Goal: Navigation & Orientation: Find specific page/section

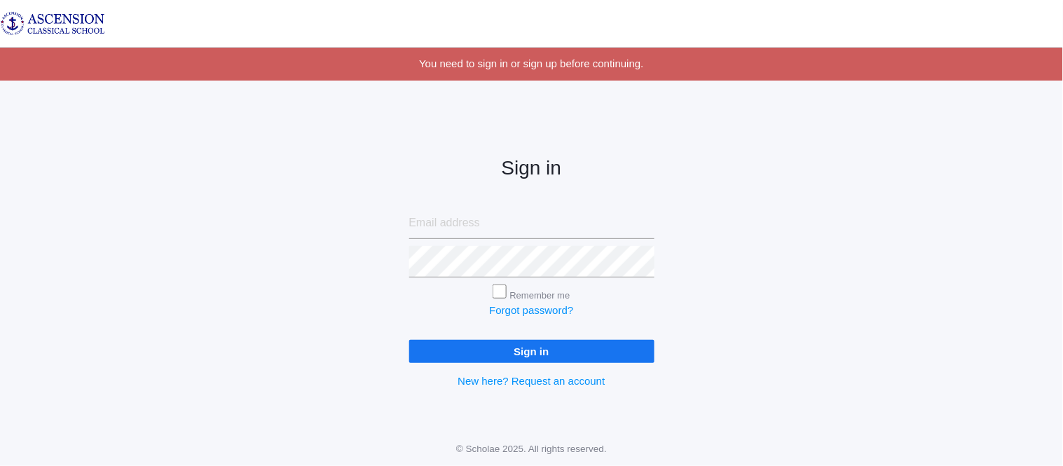
type input "admin@ascensionclassicalschool.org"
click at [477, 347] on input "Sign in" at bounding box center [531, 351] width 245 height 23
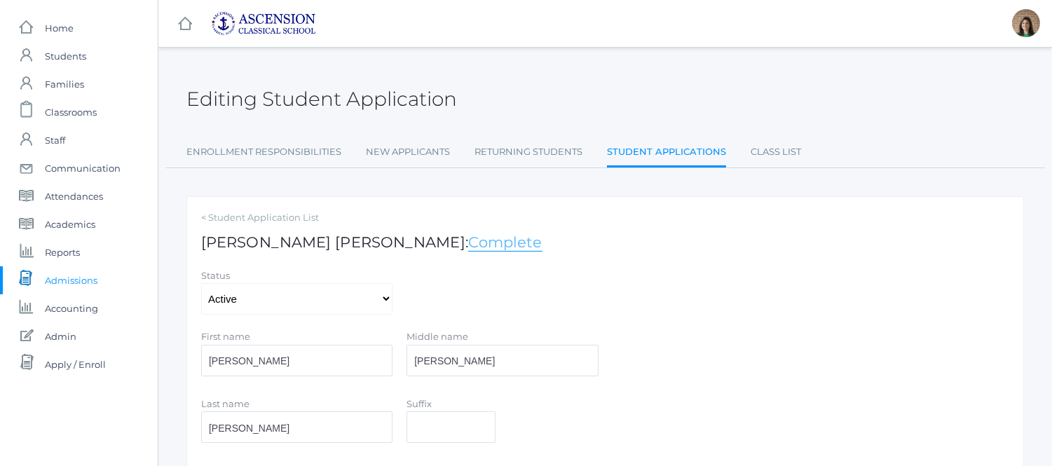
click at [468, 247] on link "Complete" at bounding box center [505, 242] width 74 height 18
click at [66, 25] on span "Home" at bounding box center [59, 28] width 29 height 28
click at [62, 59] on span "Students" at bounding box center [65, 56] width 41 height 28
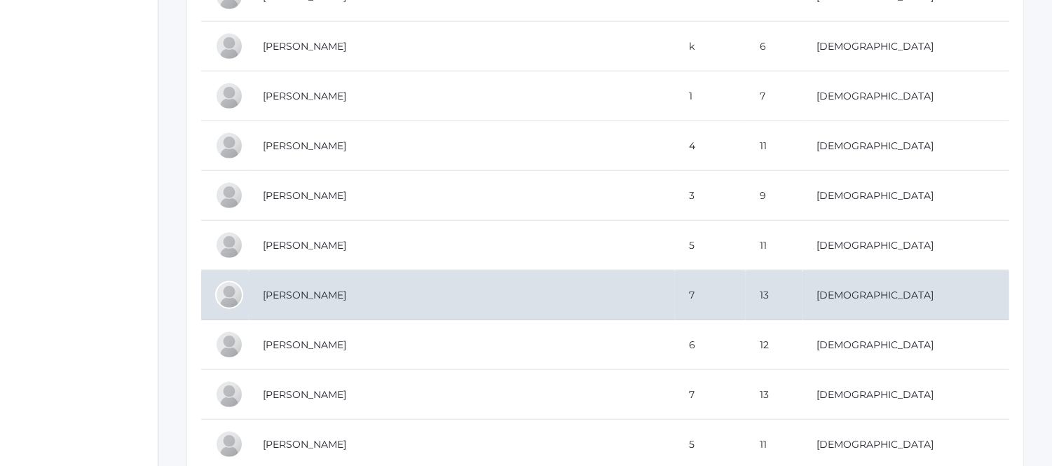
scroll to position [2804, 0]
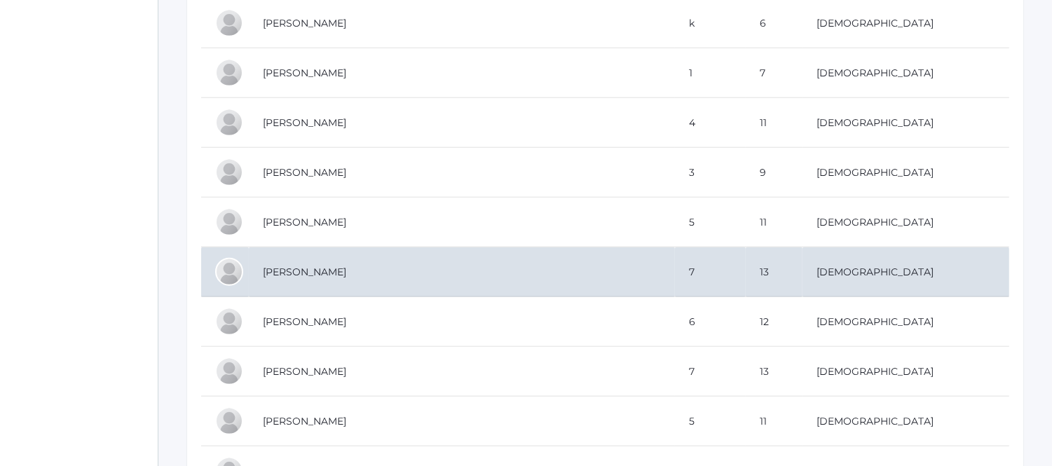
click at [315, 288] on td "[PERSON_NAME]" at bounding box center [462, 272] width 426 height 50
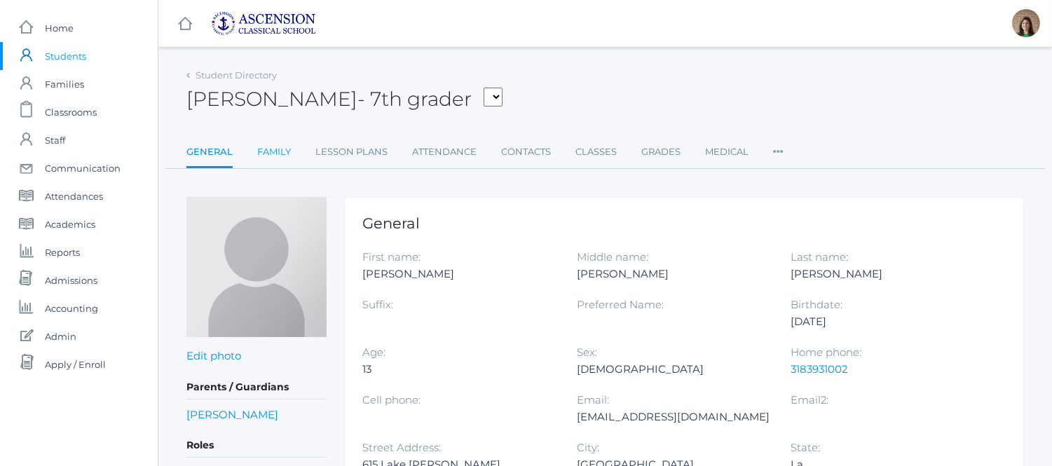
click at [274, 151] on link "Family" at bounding box center [274, 152] width 34 height 28
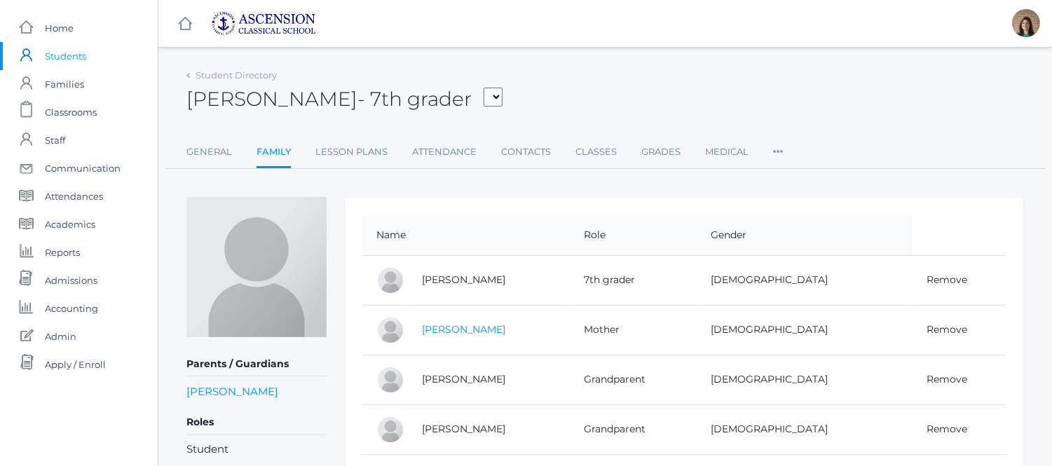
click at [501, 329] on link "[PERSON_NAME]" at bounding box center [463, 329] width 83 height 13
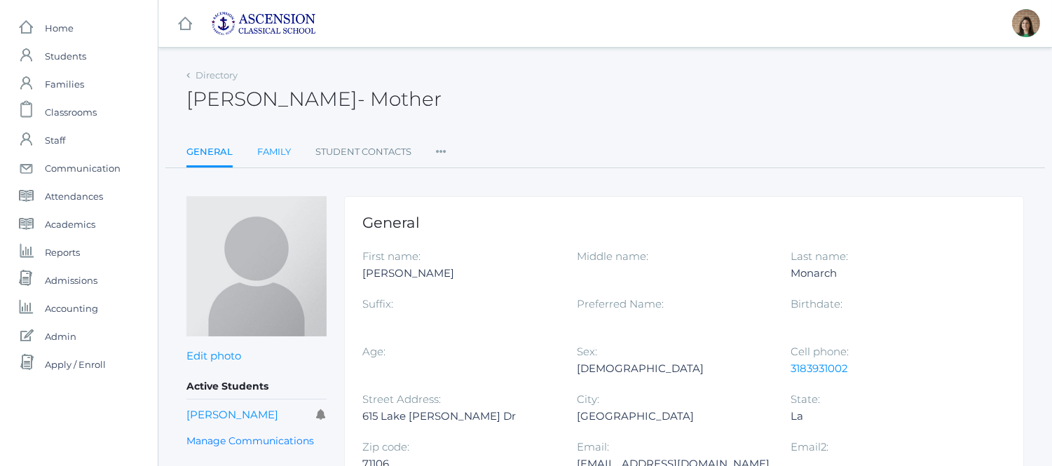
click at [274, 146] on link "Family" at bounding box center [274, 152] width 34 height 28
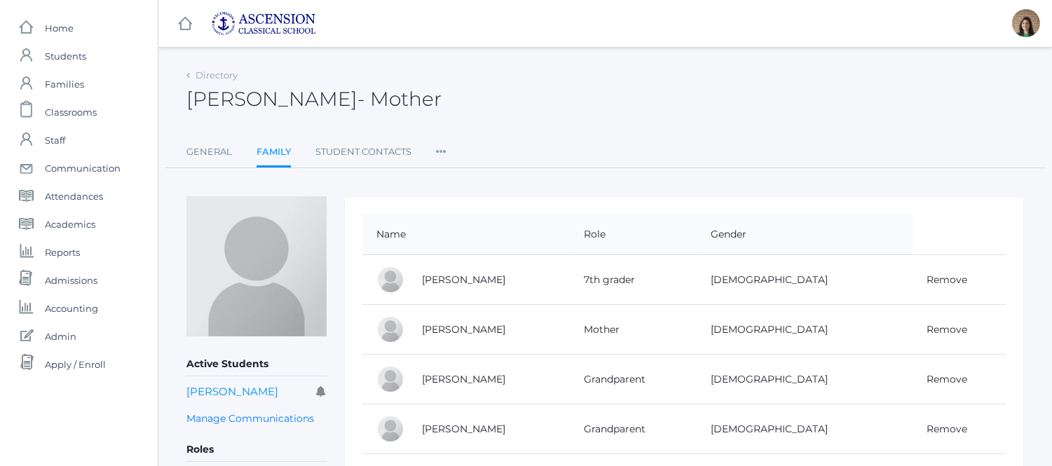
scroll to position [78, 0]
